Goal: Register for event/course

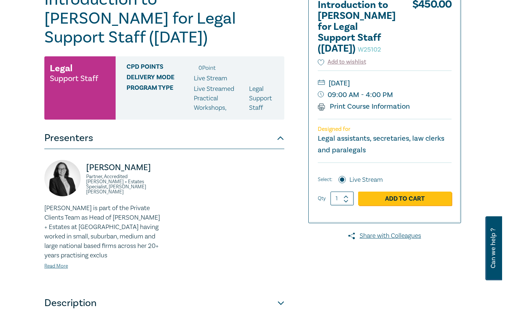
scroll to position [69, 0]
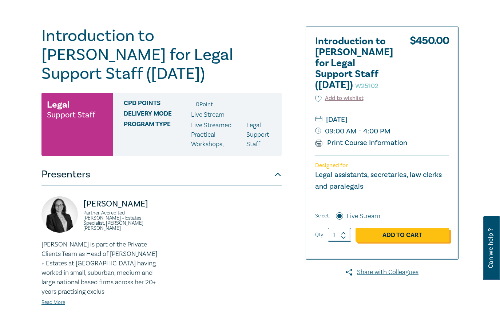
click at [402, 239] on link "Add to Cart" at bounding box center [402, 235] width 94 height 14
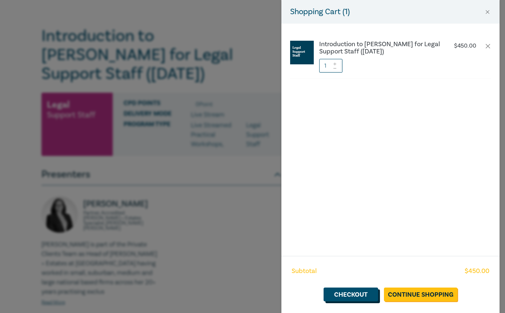
click at [372, 296] on link "Checkout" at bounding box center [351, 295] width 55 height 14
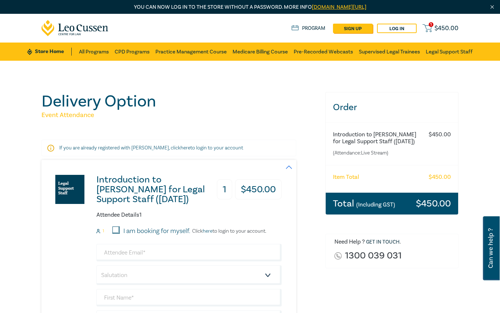
scroll to position [73, 0]
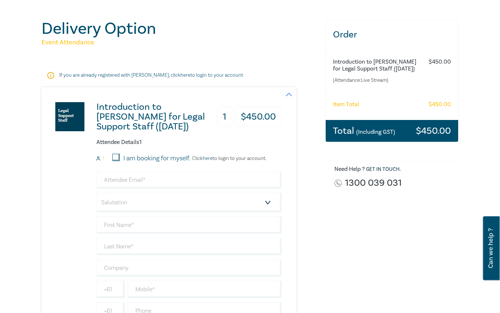
click at [115, 156] on input "I am booking for myself." at bounding box center [115, 157] width 7 height 7
click at [118, 156] on input "I am booking for myself." at bounding box center [115, 157] width 7 height 7
checkbox input "false"
click at [118, 156] on input "I am booking for myself." at bounding box center [115, 157] width 7 height 7
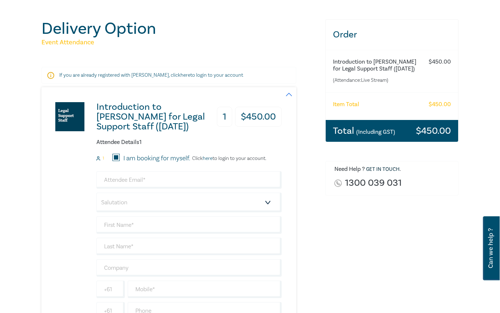
checkbox input "false"
click at [152, 178] on input "email" at bounding box center [188, 179] width 185 height 17
click at [322, 204] on div "Order Introduction to Wills for Legal Support Staff (October 2025) (Attendance:…" at bounding box center [392, 205] width 142 height 372
click at [157, 180] on input "stephanie" at bounding box center [188, 179] width 185 height 17
click at [152, 180] on input "stephanie" at bounding box center [188, 179] width 185 height 17
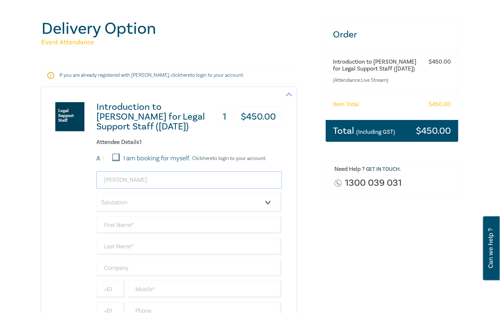
type input "stephanie.kemp@mcnabstarke.com.au"
type input "[PERSON_NAME]"
type input "McNab [PERSON_NAME] & [PERSON_NAME]"
type input "+61"
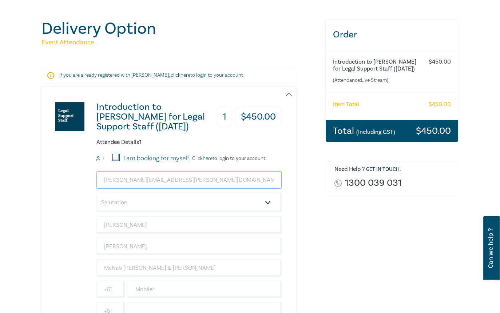
scroll to position [146, 0]
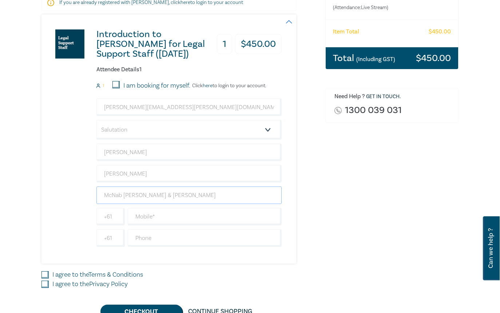
click at [207, 200] on input "McNab [PERSON_NAME] & [PERSON_NAME]" at bounding box center [188, 195] width 185 height 17
drag, startPoint x: 177, startPoint y: 196, endPoint x: 100, endPoint y: 196, distance: 77.5
click at [100, 196] on input "McNab [PERSON_NAME] & [PERSON_NAME]" at bounding box center [188, 195] width 185 height 17
click at [216, 176] on input "[PERSON_NAME]" at bounding box center [188, 173] width 185 height 17
drag, startPoint x: 372, startPoint y: 188, endPoint x: 365, endPoint y: 192, distance: 8.0
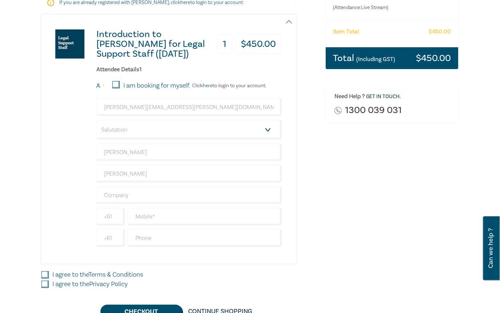
click at [370, 190] on div "Order Introduction to Wills for Legal Support Staff (October 2025) (Attendance:…" at bounding box center [392, 133] width 142 height 372
click at [153, 192] on input "text" at bounding box center [188, 195] width 185 height 17
type input "McNab [PERSON_NAME] & [PERSON_NAME]"
click at [161, 215] on input "text" at bounding box center [205, 216] width 154 height 17
type input "0396709691"
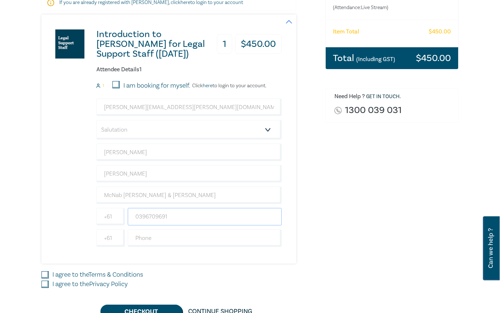
scroll to position [73, 0]
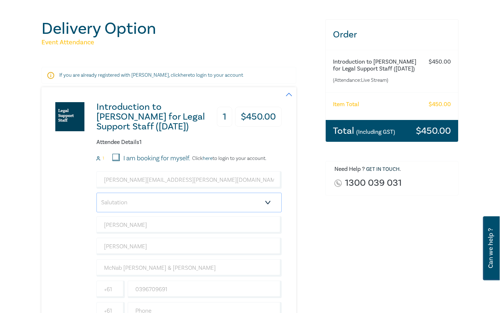
click at [267, 205] on select "Salutation Mr. Mrs. Ms. Miss Dr. Prof. Other" at bounding box center [188, 203] width 185 height 20
select select "Ms."
click at [96, 193] on select "Salutation Mr. Mrs. Ms. Miss Dr. Prof. Other" at bounding box center [188, 203] width 185 height 20
click at [312, 217] on div "Introduction to Wills for Legal Support Staff (October 2025) 1 $ 450.00 Attende…" at bounding box center [178, 211] width 275 height 249
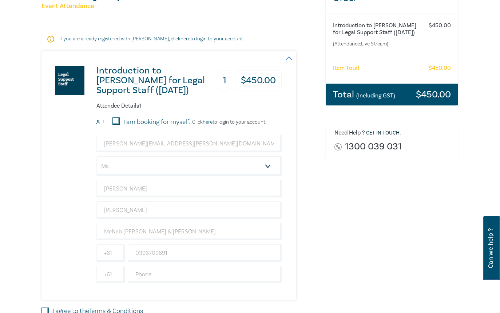
scroll to position [218, 0]
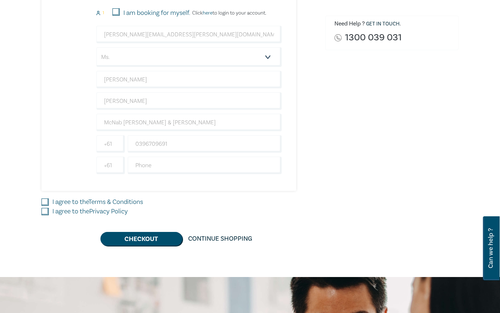
click at [46, 203] on input "I agree to the Terms & Conditions" at bounding box center [44, 202] width 7 height 7
checkbox input "true"
click at [45, 211] on input "I agree to the Privacy Policy" at bounding box center [44, 211] width 7 height 7
checkbox input "true"
click at [149, 239] on button "Checkout" at bounding box center [141, 239] width 82 height 14
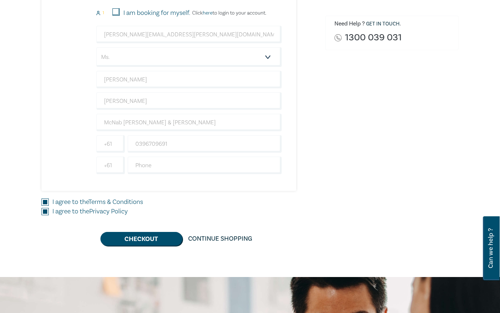
scroll to position [0, 0]
